Goal: Find specific page/section: Find specific page/section

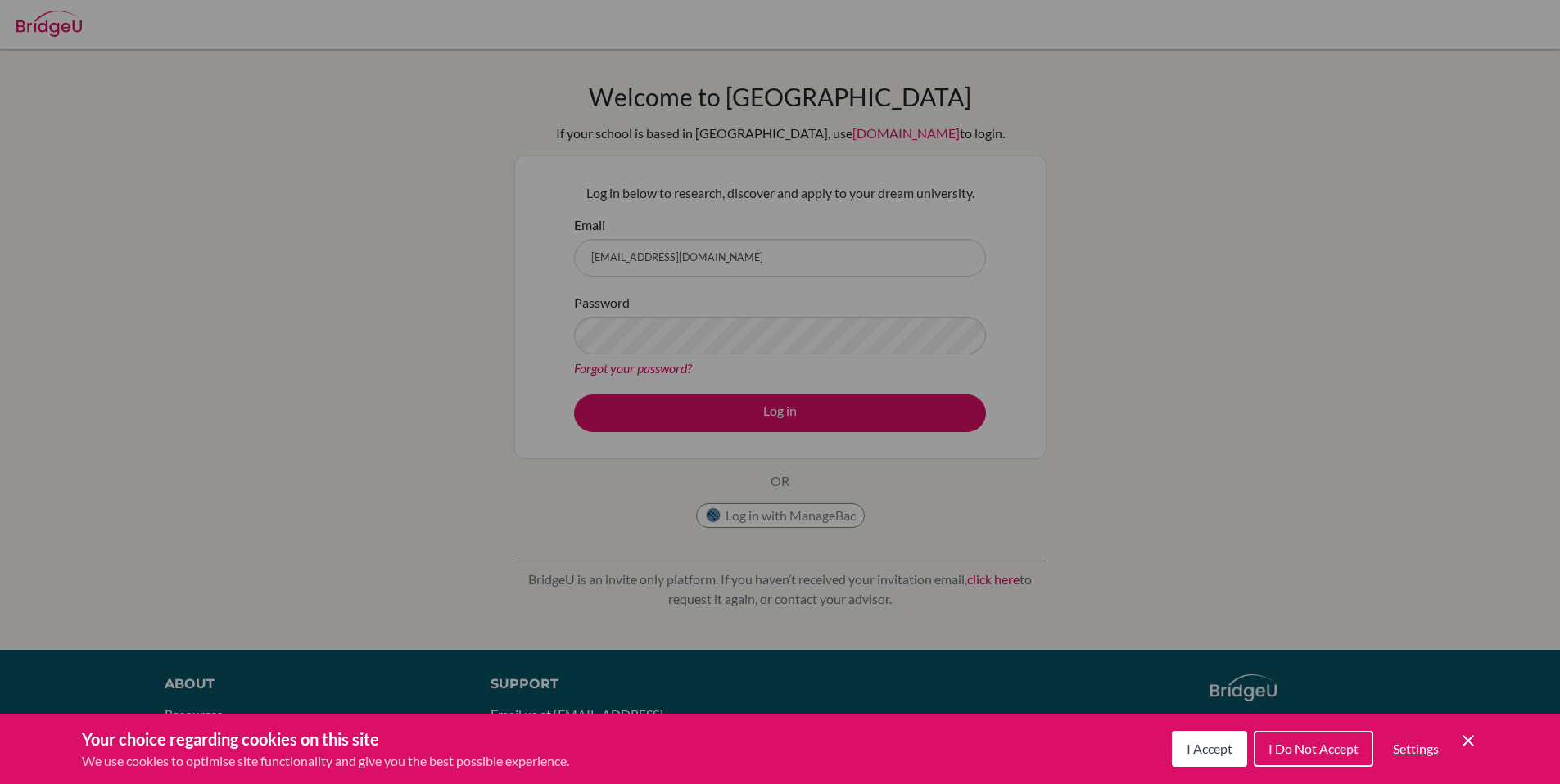
click at [802, 416] on div "Cookie Preferences" at bounding box center [780, 392] width 1560 height 784
click at [789, 409] on div "Cookie Preferences" at bounding box center [780, 392] width 1560 height 784
click at [780, 422] on div "Cookie Preferences" at bounding box center [780, 392] width 1560 height 784
click at [737, 252] on div "Cookie Preferences" at bounding box center [780, 392] width 1560 height 784
click at [777, 424] on div "Cookie Preferences" at bounding box center [780, 392] width 1560 height 784
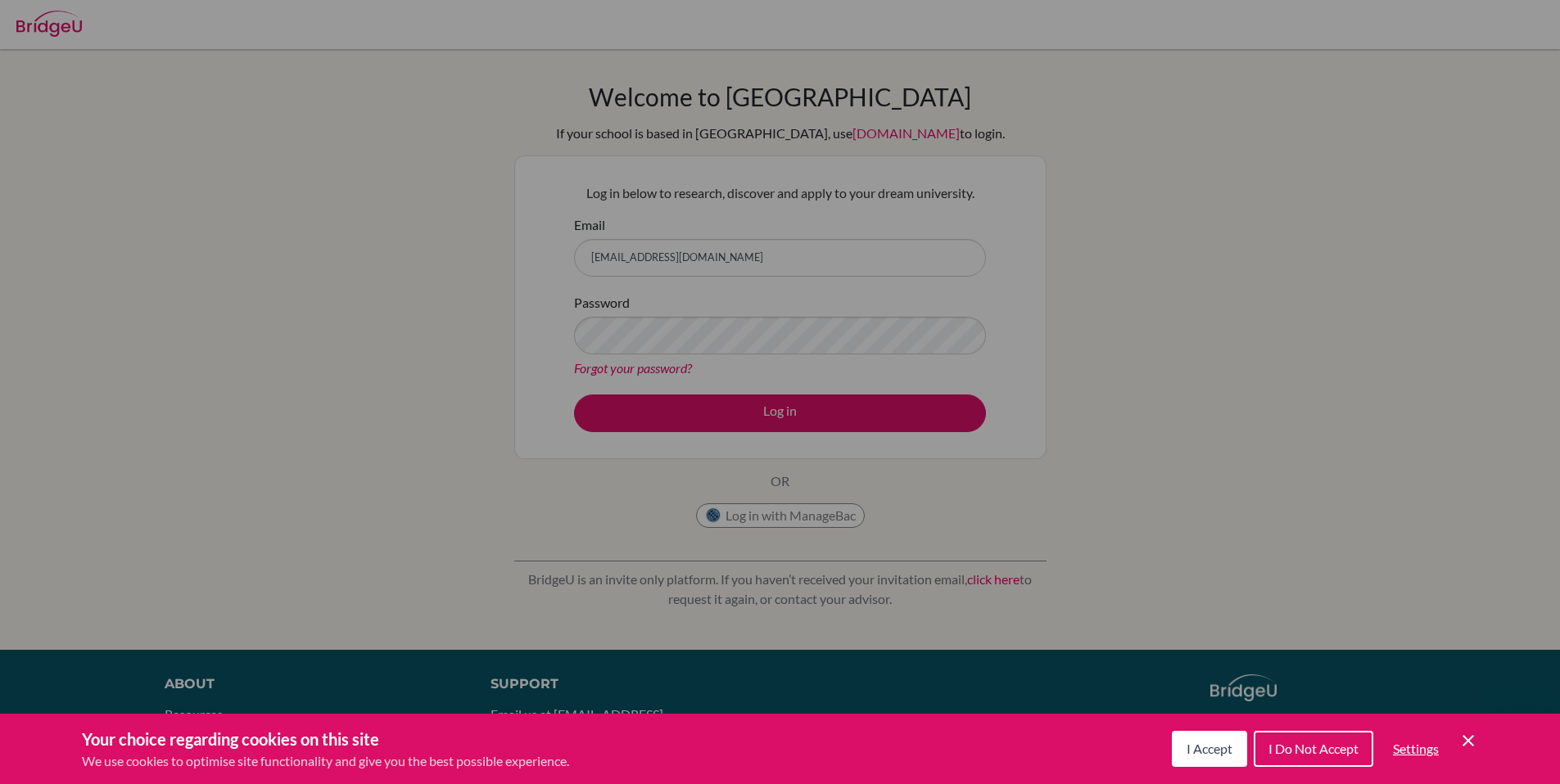
click at [1404, 299] on div "Cookie Preferences" at bounding box center [780, 392] width 1560 height 784
click at [1194, 757] on button "I Accept" at bounding box center [1209, 749] width 76 height 36
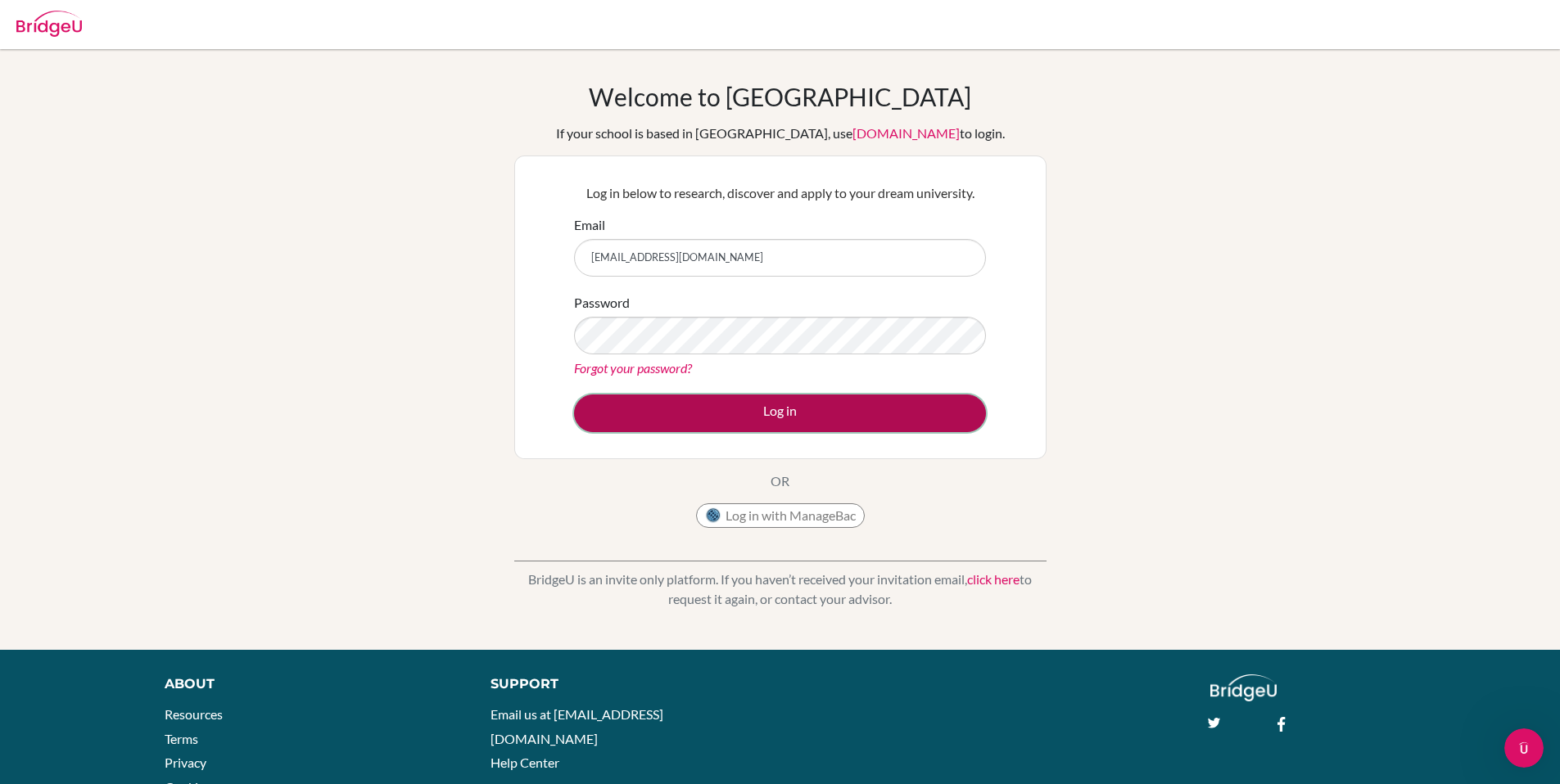
click at [790, 418] on button "Log in" at bounding box center [780, 413] width 411 height 37
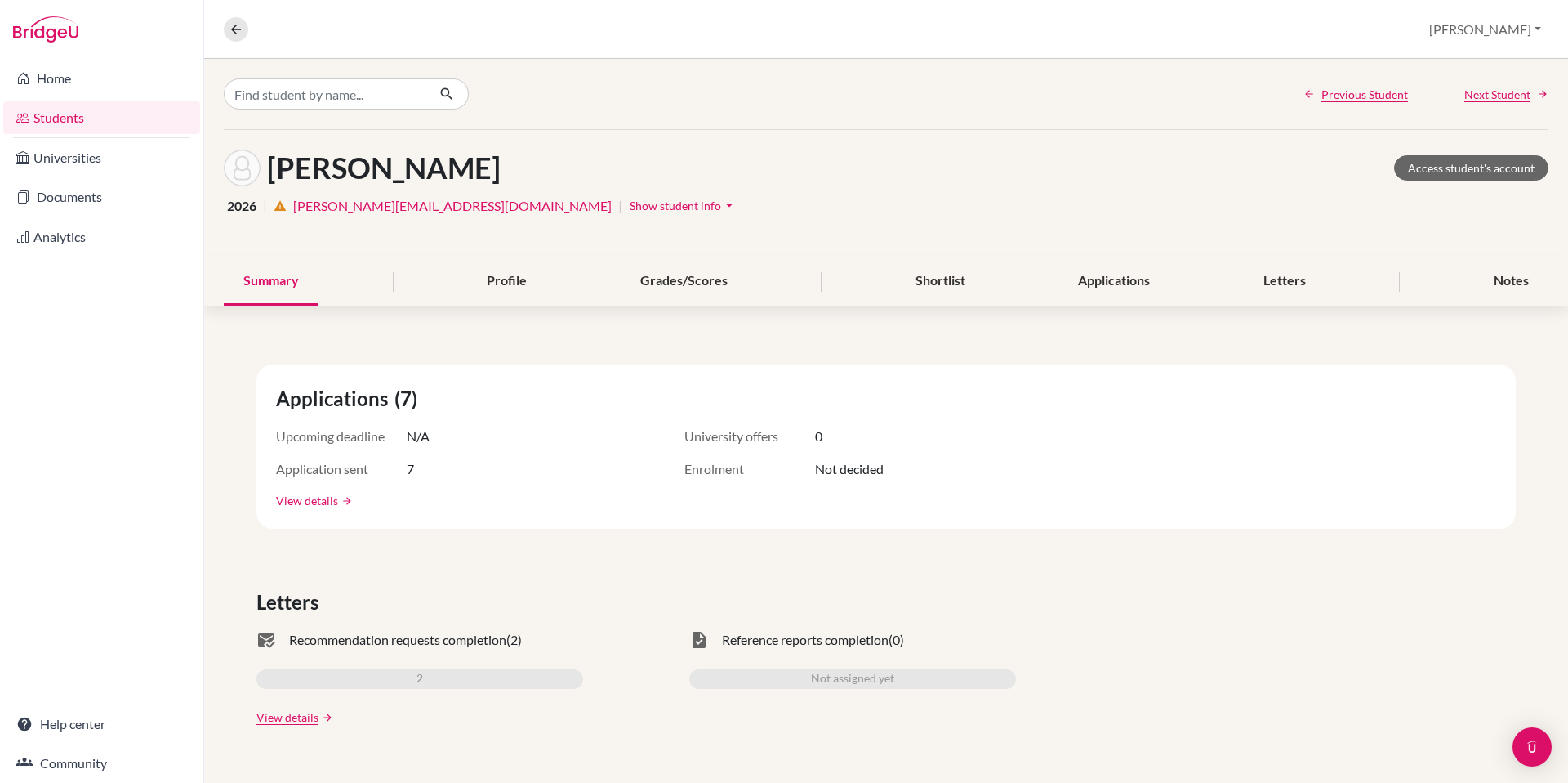
click at [58, 116] on link "Students" at bounding box center [101, 117] width 197 height 32
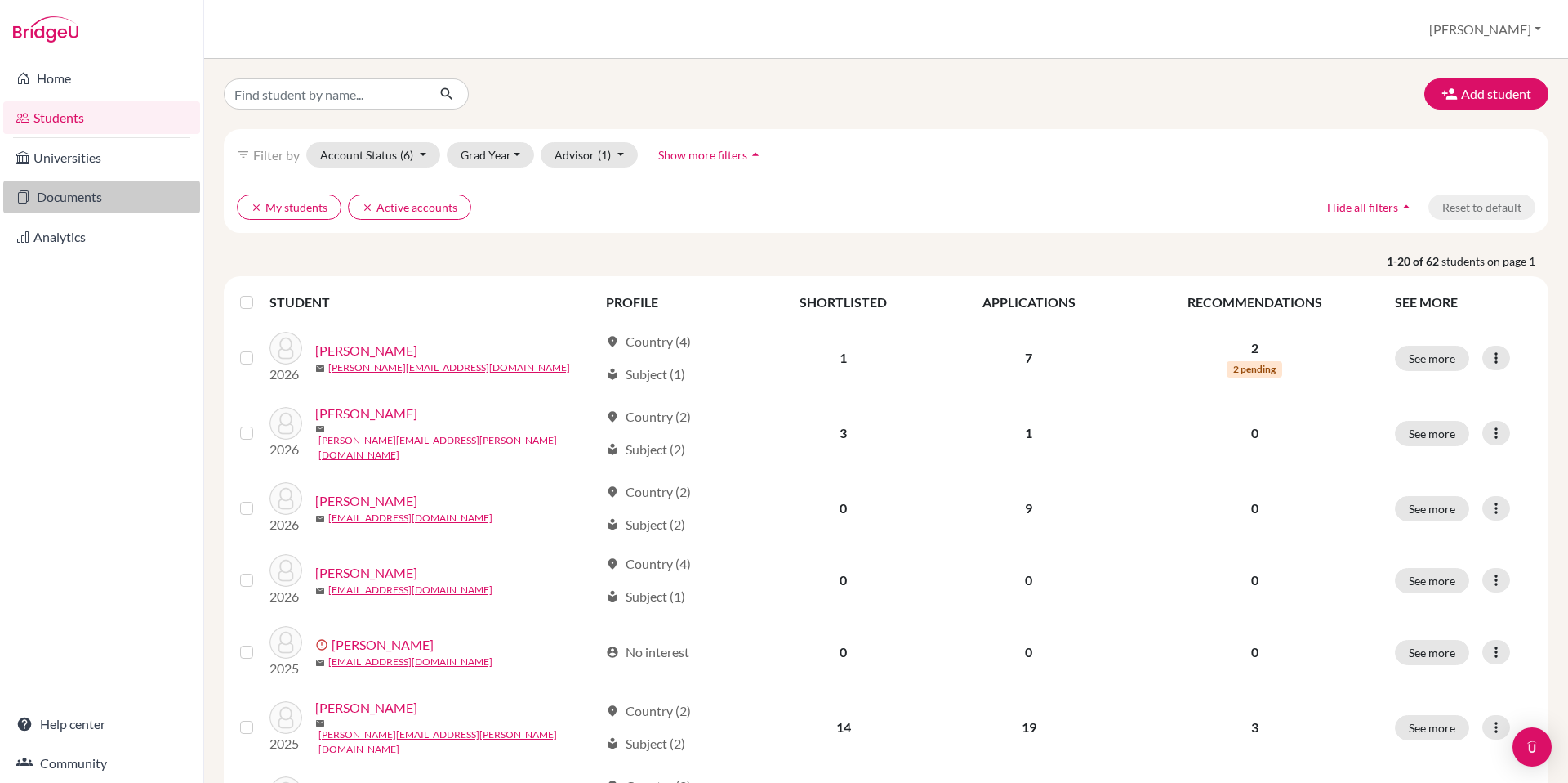
click at [90, 193] on link "Documents" at bounding box center [101, 196] width 197 height 32
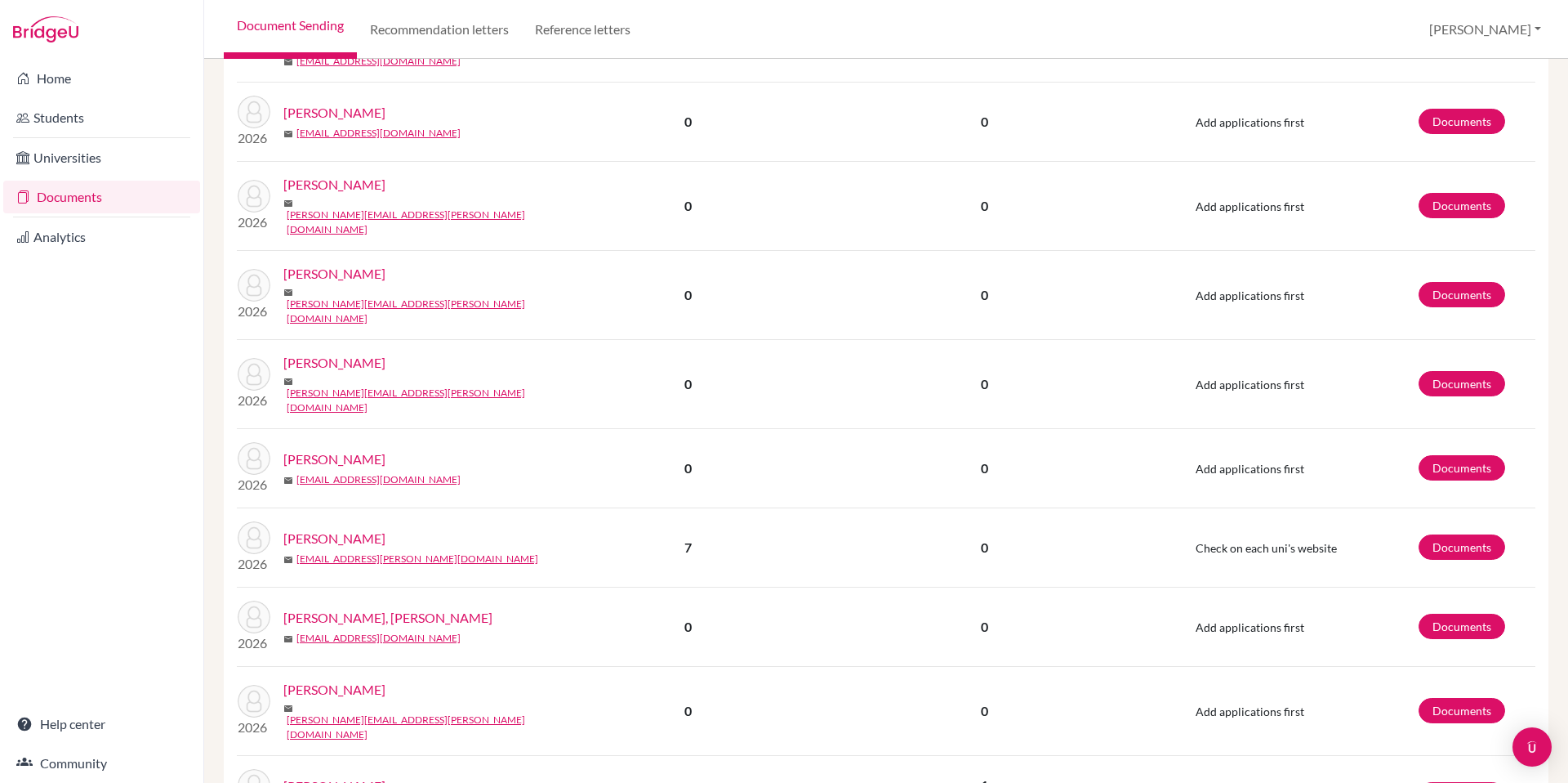
scroll to position [1265, 0]
click at [346, 471] on link "jcollier@isps.edu.tt" at bounding box center [379, 478] width 165 height 15
click at [1425, 455] on link "Documents" at bounding box center [1462, 467] width 86 height 25
